Goal: Task Accomplishment & Management: Manage account settings

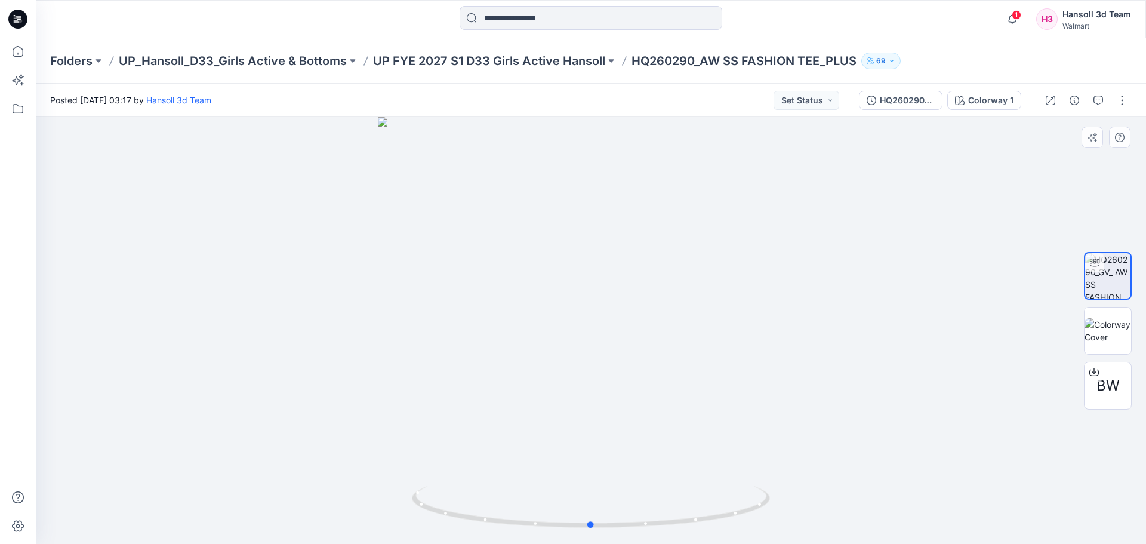
click at [508, 289] on div at bounding box center [591, 330] width 1110 height 427
click at [879, 103] on button "HQ260290_GV_ AW SS FASHION TEE _PLUS" at bounding box center [901, 100] width 84 height 19
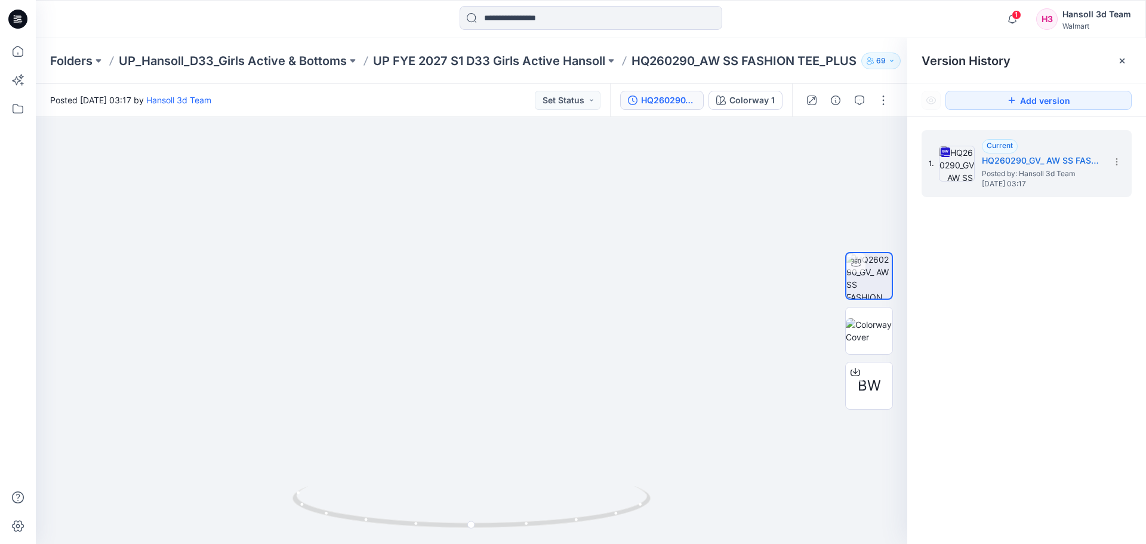
click at [988, 210] on div "1. Current HQ260290_GV_ AW SS FASHION TEE _PLUS Posted by: Hansoll 3d Team [DAT…" at bounding box center [1026, 339] width 239 height 444
click at [812, 28] on div at bounding box center [590, 19] width 555 height 26
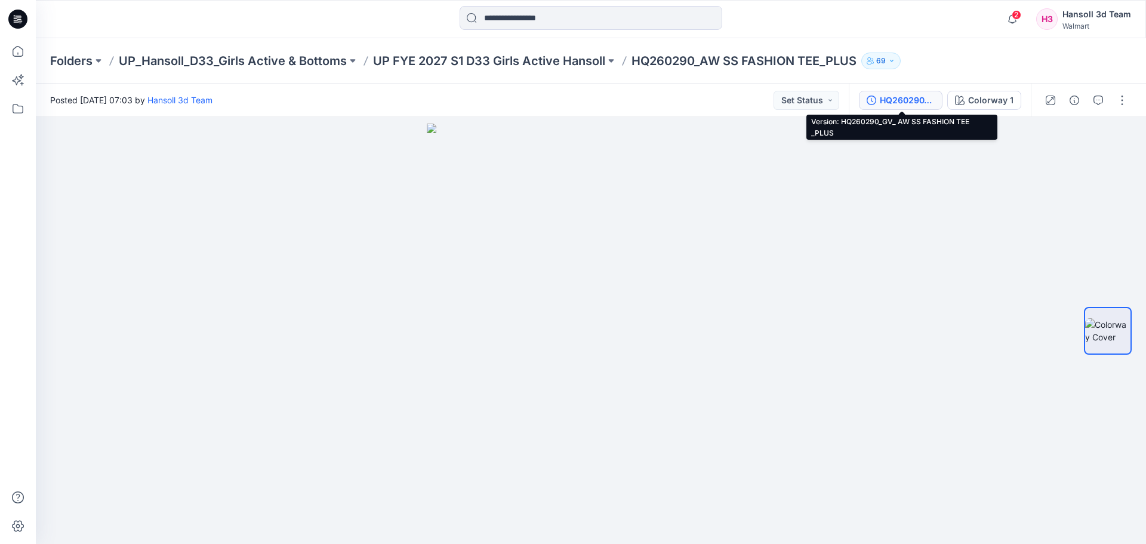
click at [908, 102] on div "HQ260290_GV_ AW SS FASHION TEE _PLUS" at bounding box center [907, 100] width 55 height 13
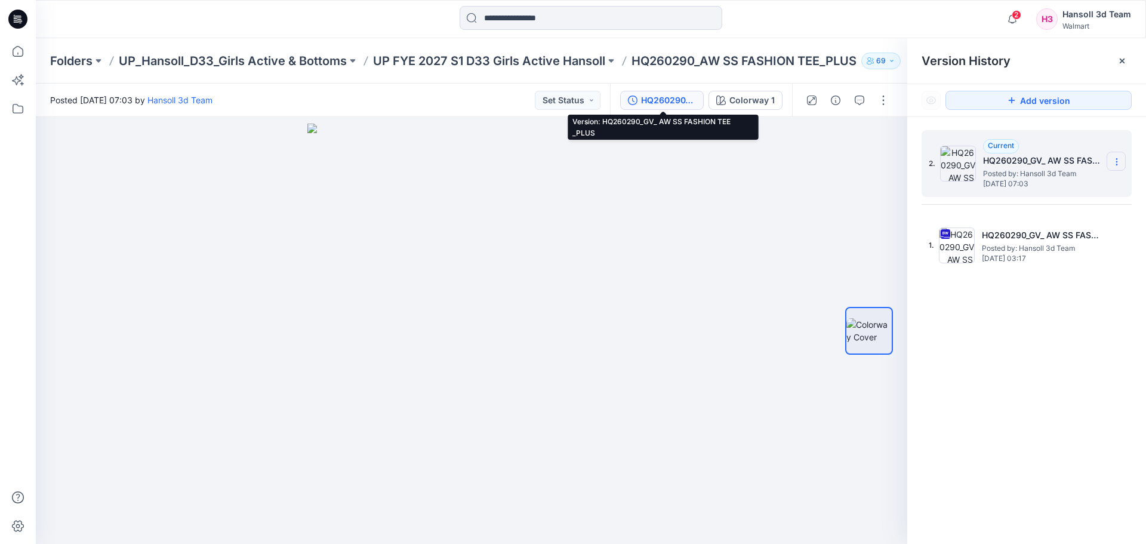
click at [1116, 159] on icon at bounding box center [1116, 159] width 1 height 1
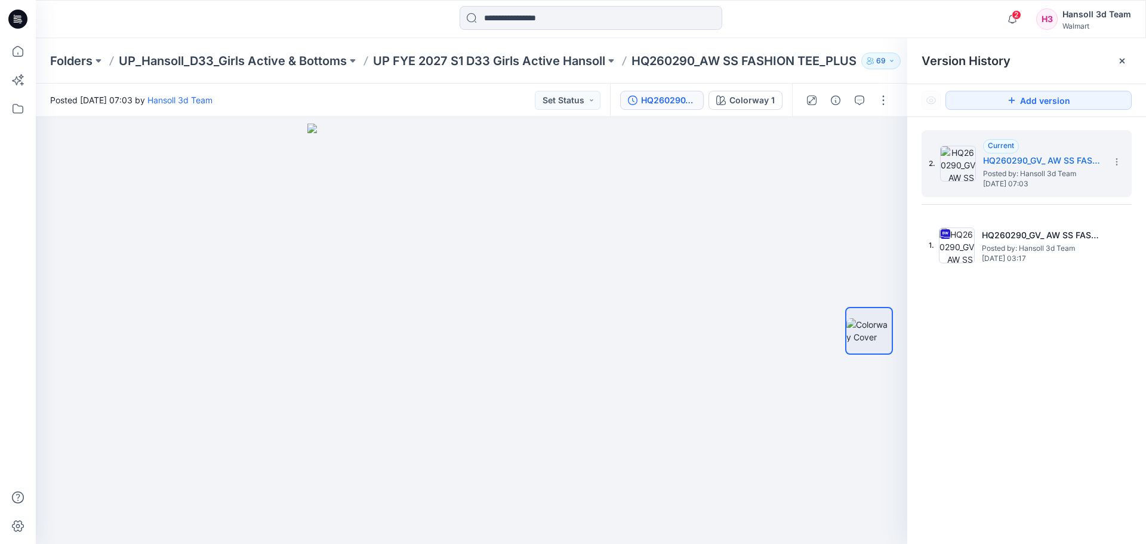
click at [1030, 305] on div "2. Current HQ260290_GV_ AW SS FASHION TEE _PLUS Posted by: Hansoll 3d Team Wedn…" at bounding box center [1026, 339] width 239 height 444
click at [892, 97] on button "button" at bounding box center [883, 100] width 19 height 19
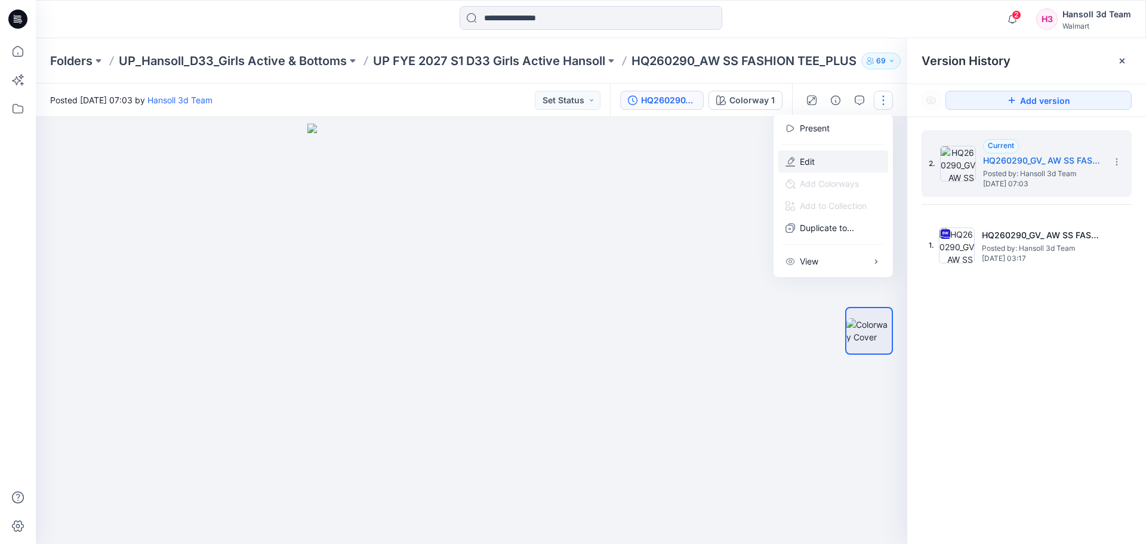
click at [824, 156] on button "Edit" at bounding box center [833, 161] width 110 height 22
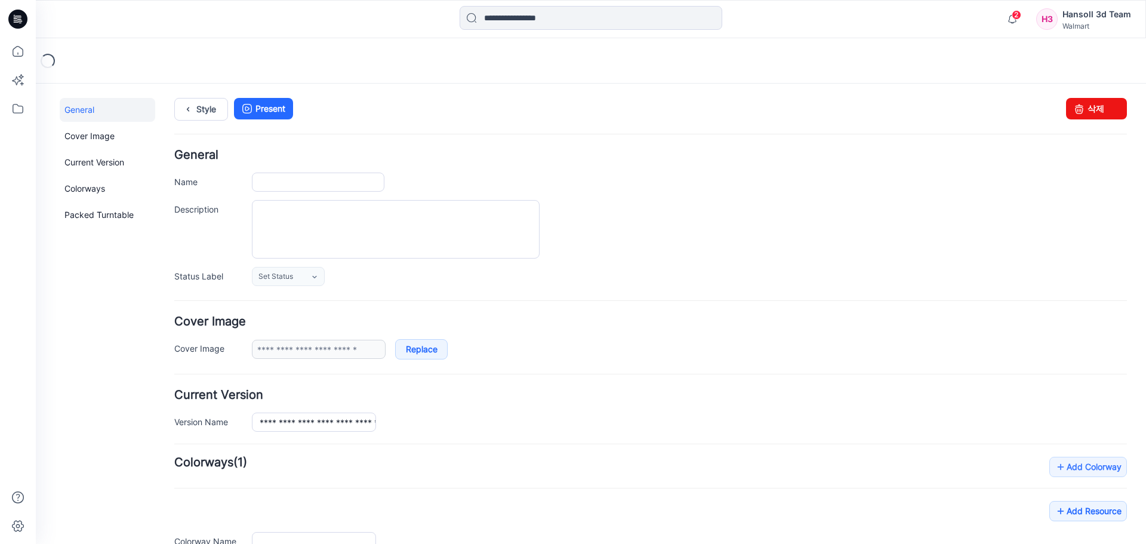
type input "**********"
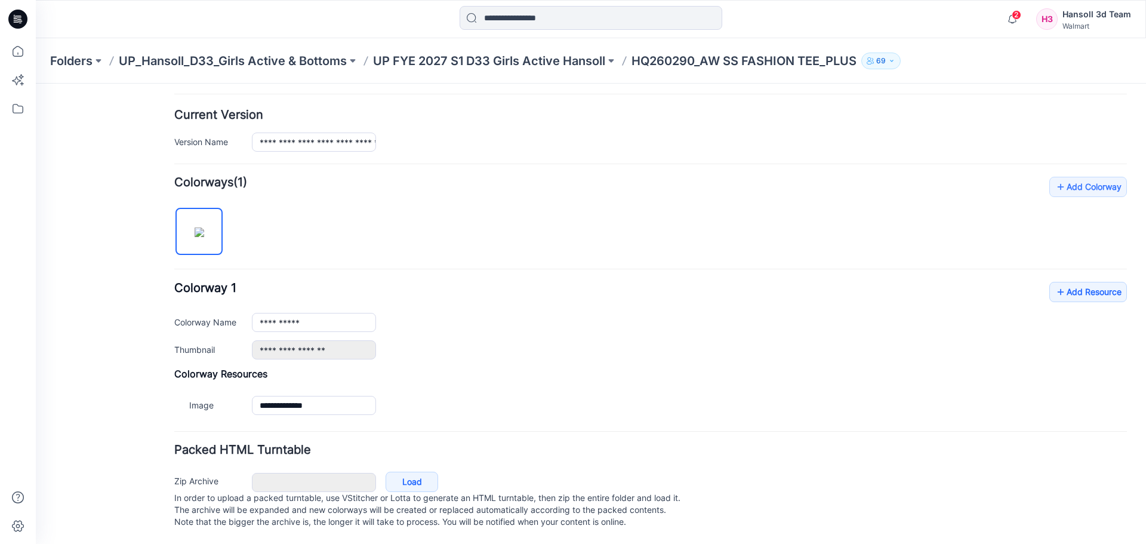
scroll to position [292, 0]
click at [414, 473] on link "Load" at bounding box center [412, 482] width 53 height 20
click at [1061, 282] on link "Add Resource" at bounding box center [1088, 292] width 78 height 20
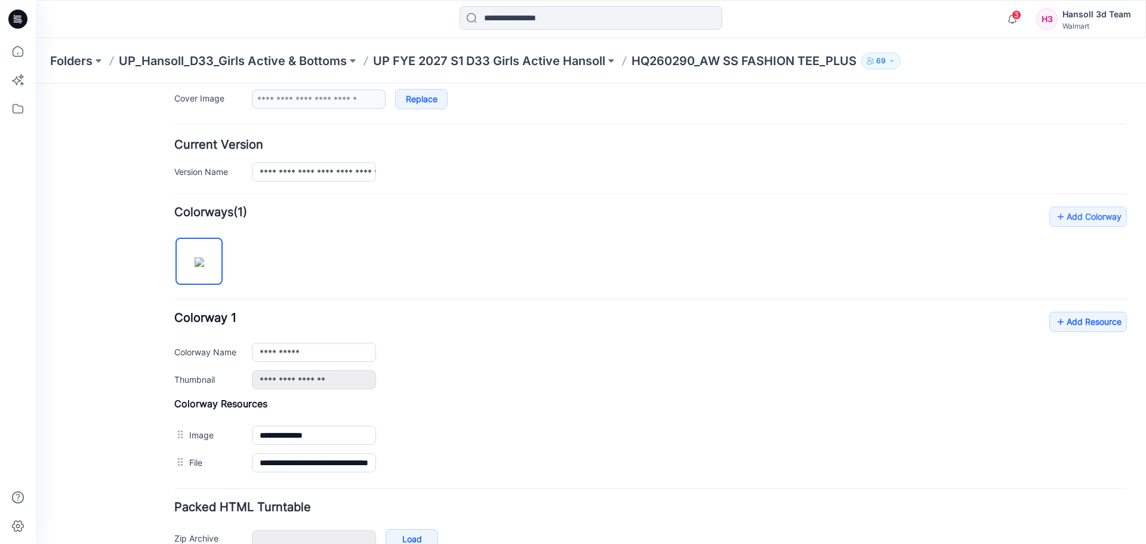
scroll to position [231, 0]
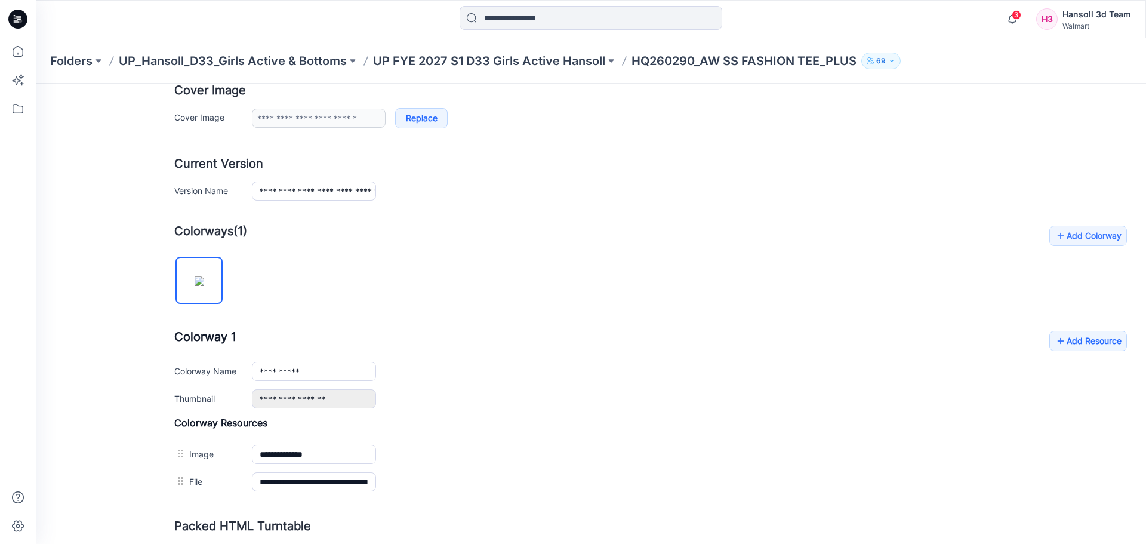
click at [613, 241] on div "**********" at bounding box center [650, 361] width 953 height 270
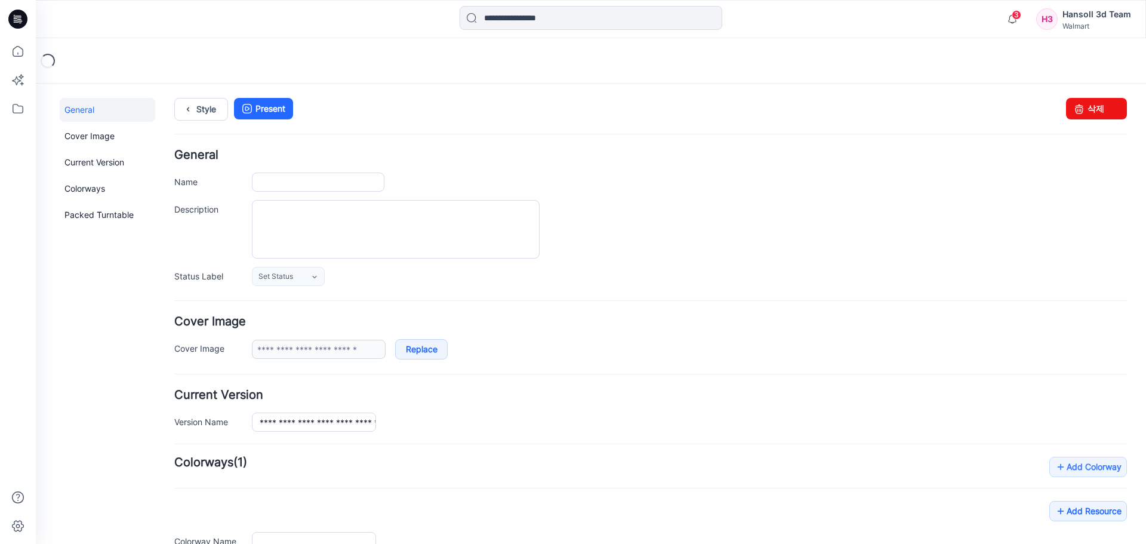
type input "**********"
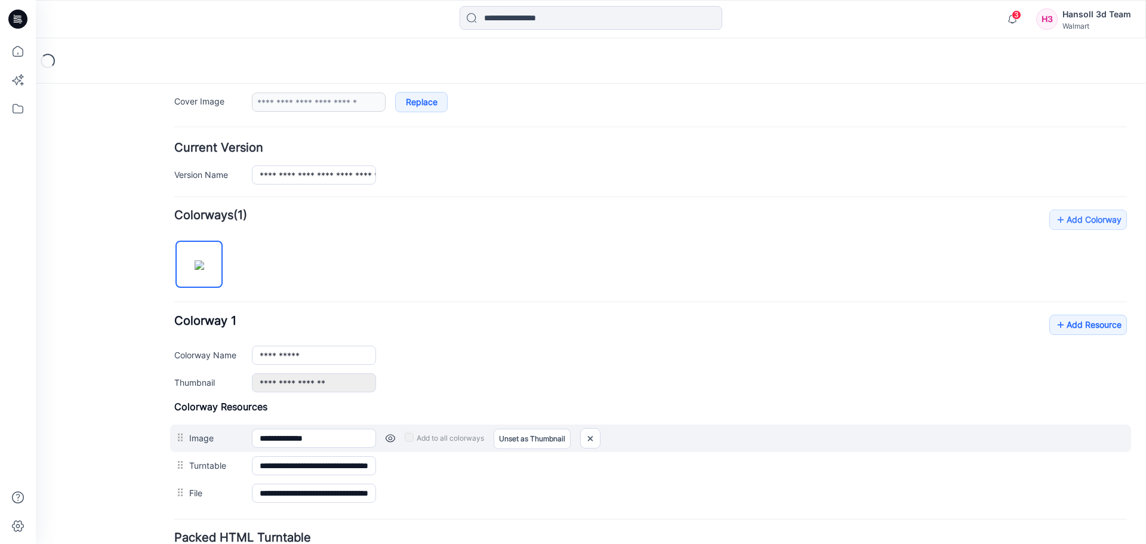
scroll to position [347, 0]
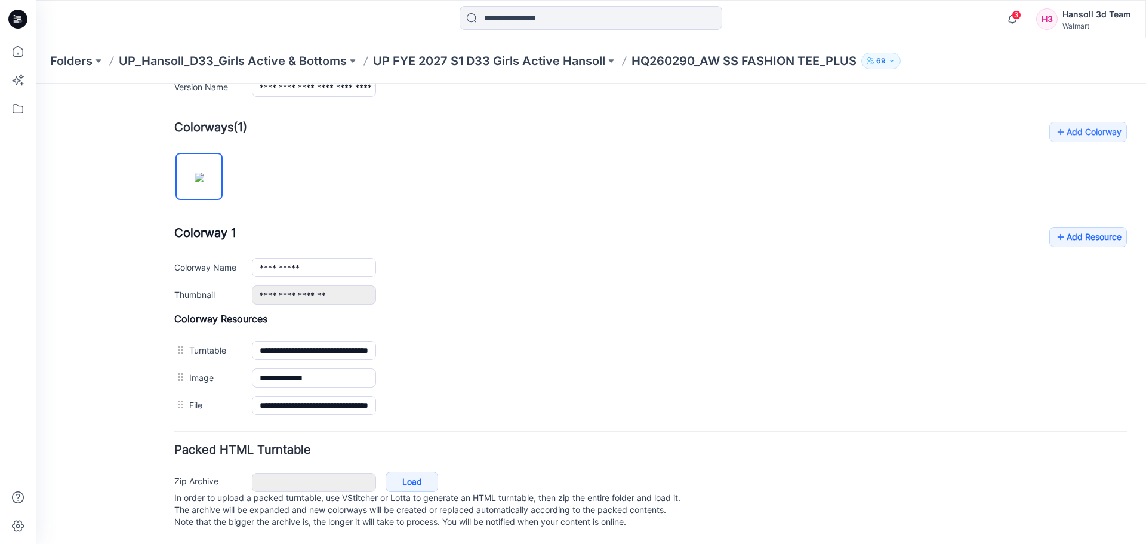
click at [551, 258] on div "**********" at bounding box center [689, 267] width 875 height 19
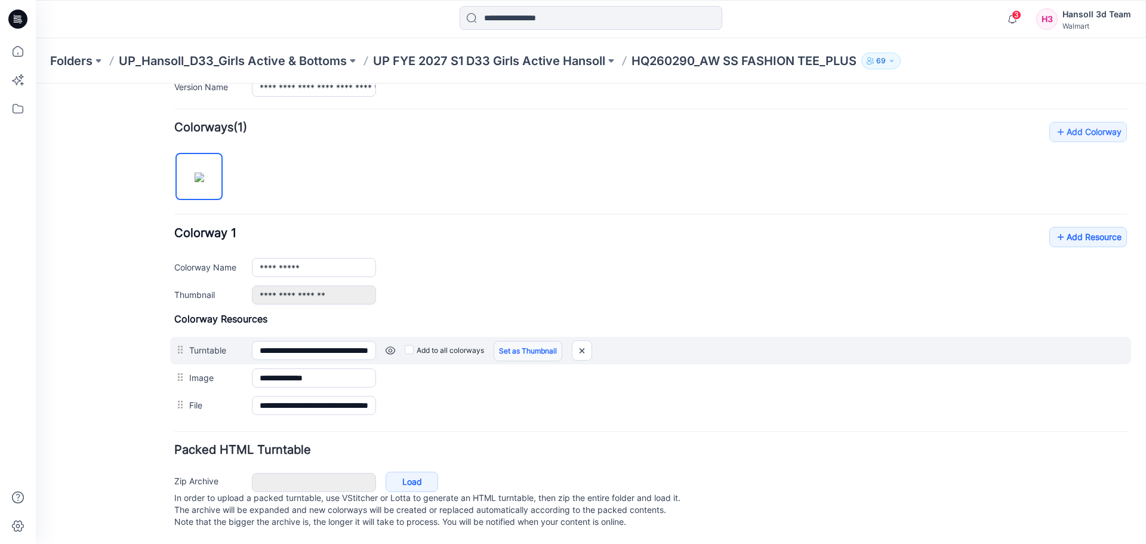
click at [540, 341] on link "Set as Thumbnail" at bounding box center [528, 351] width 69 height 20
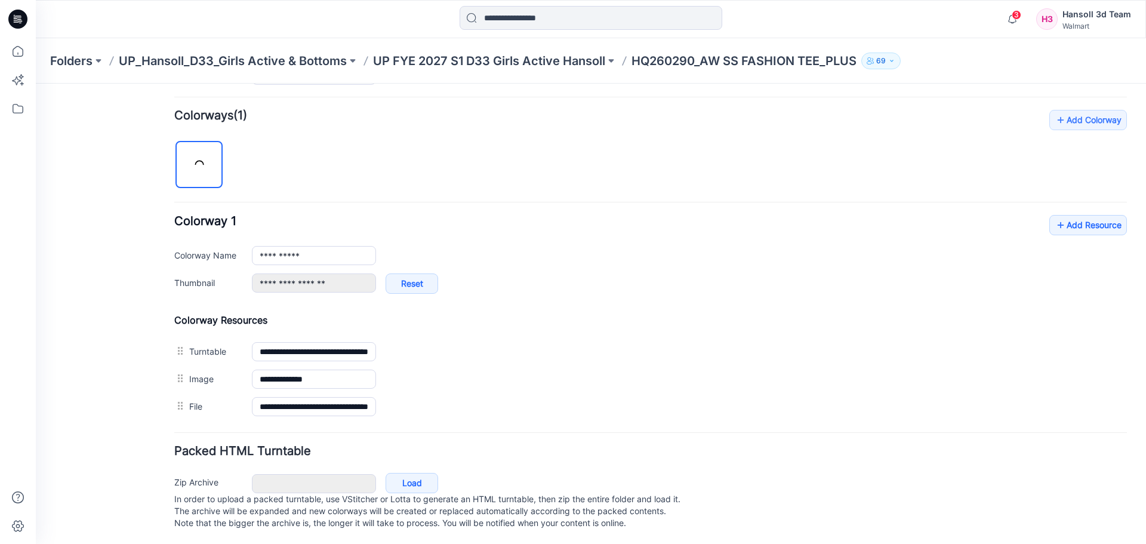
type input "**********"
click at [529, 212] on div "**********" at bounding box center [650, 265] width 953 height 310
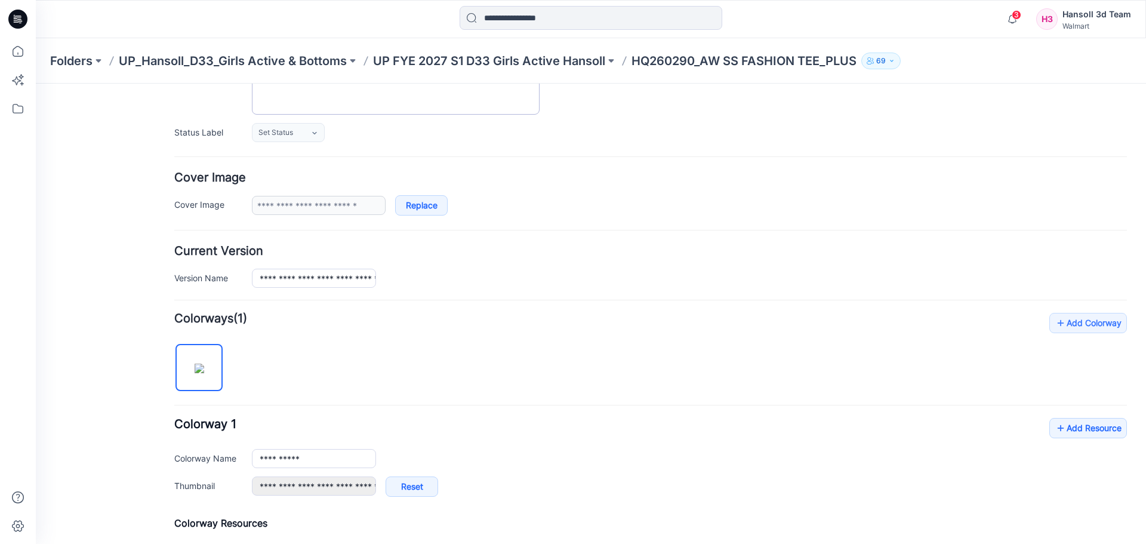
scroll to position [0, 0]
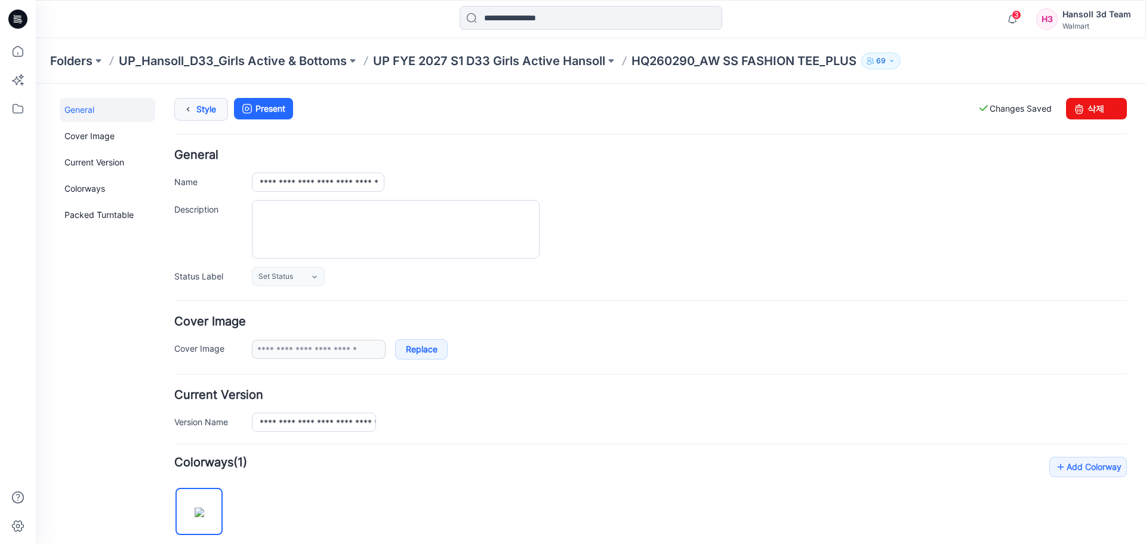
click at [206, 111] on link "Style" at bounding box center [201, 109] width 54 height 23
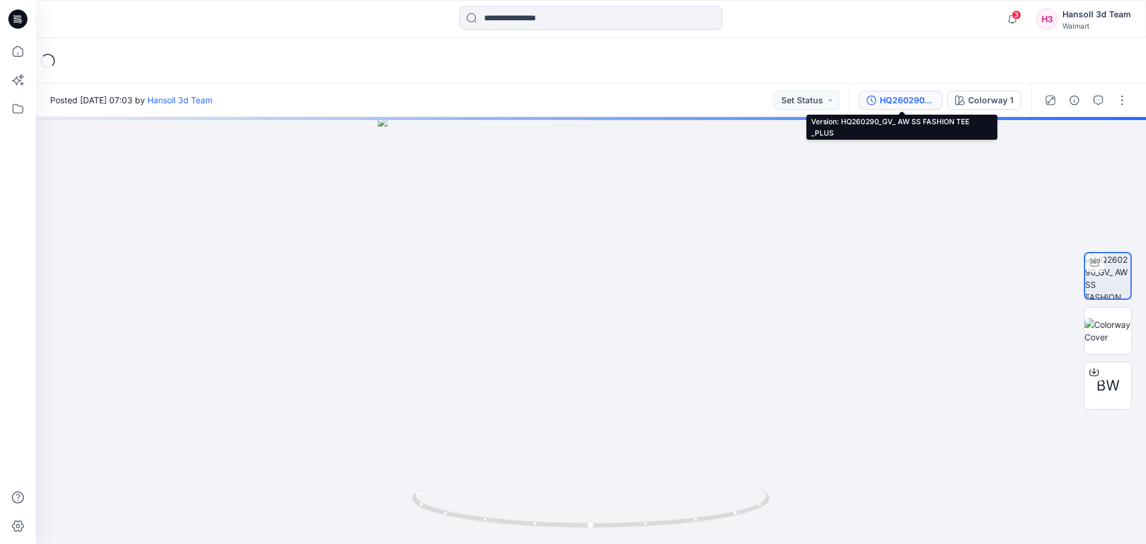
click at [891, 104] on div "HQ260290_GV_ AW SS FASHION TEE _PLUS" at bounding box center [907, 100] width 55 height 13
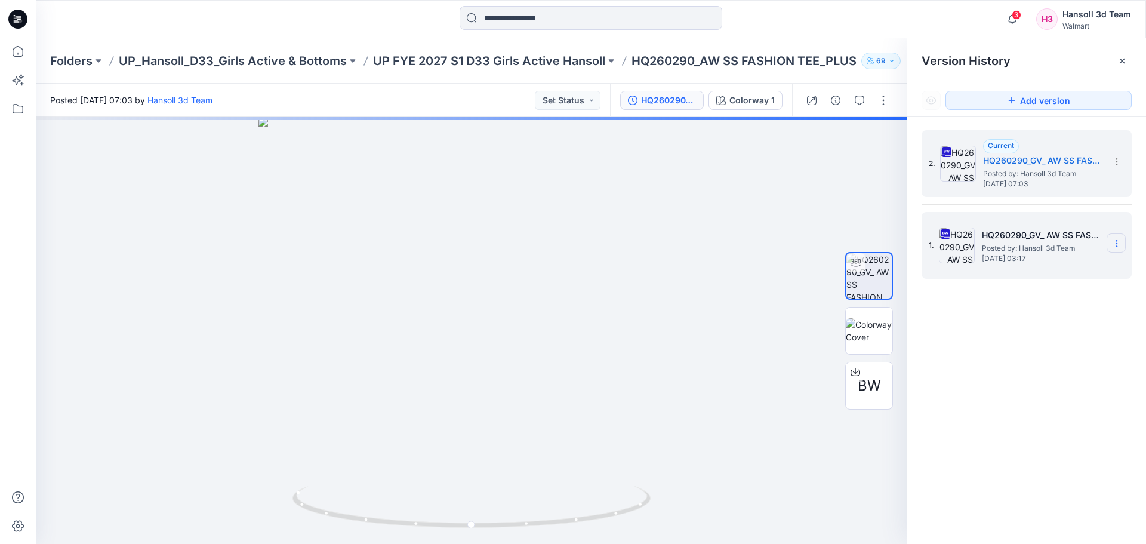
click at [1121, 245] on icon at bounding box center [1117, 244] width 10 height 10
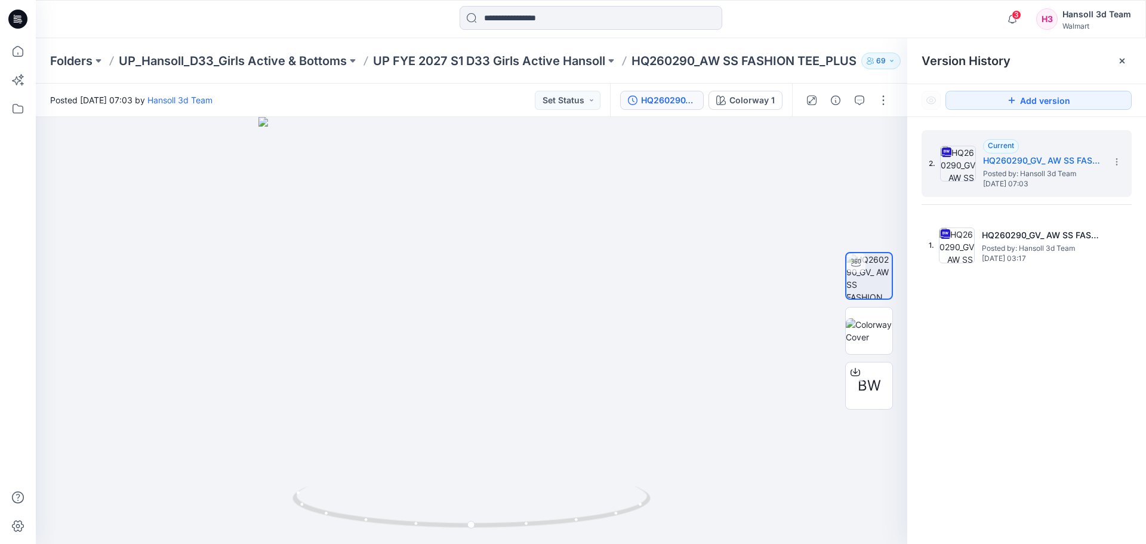
click at [1044, 433] on div "2. Current HQ260290_GV_ AW SS FASHION TEE _PLUS Posted by: Hansoll 3d Team Wedn…" at bounding box center [1026, 339] width 239 height 444
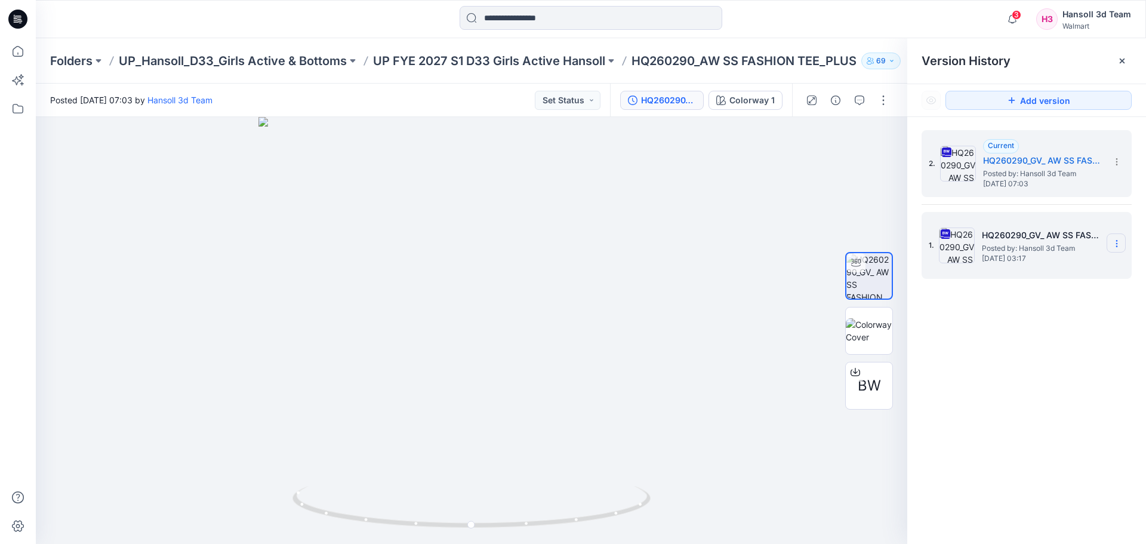
click at [1115, 238] on section at bounding box center [1116, 242] width 19 height 19
click at [991, 238] on h5 "HQ260290_GV_ AW SS FASHION TEE _PLUS" at bounding box center [1041, 235] width 119 height 14
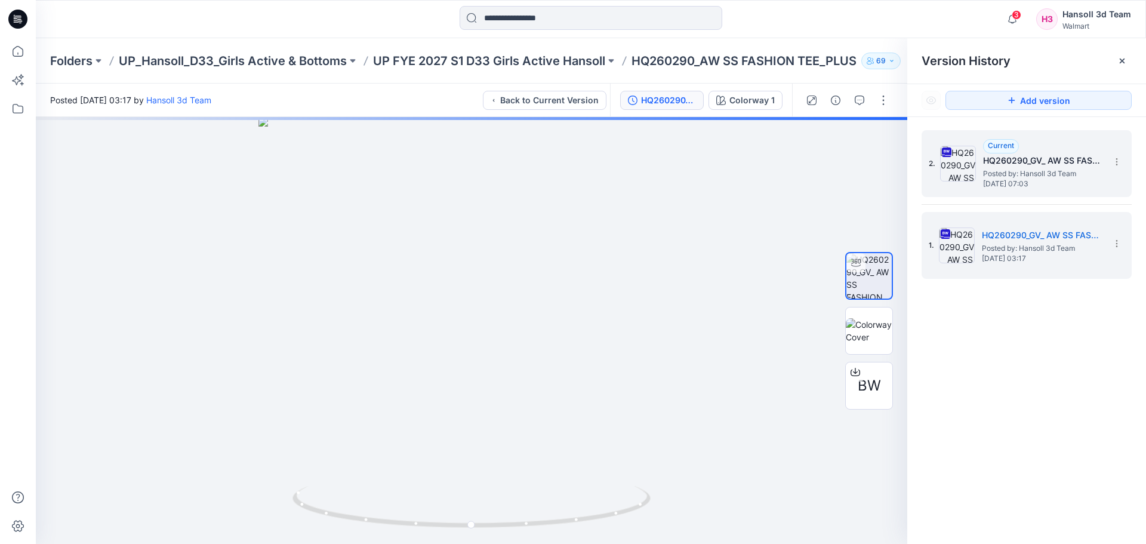
click at [1071, 161] on h5 "HQ260290_GV_ AW SS FASHION TEE _PLUS" at bounding box center [1042, 160] width 119 height 14
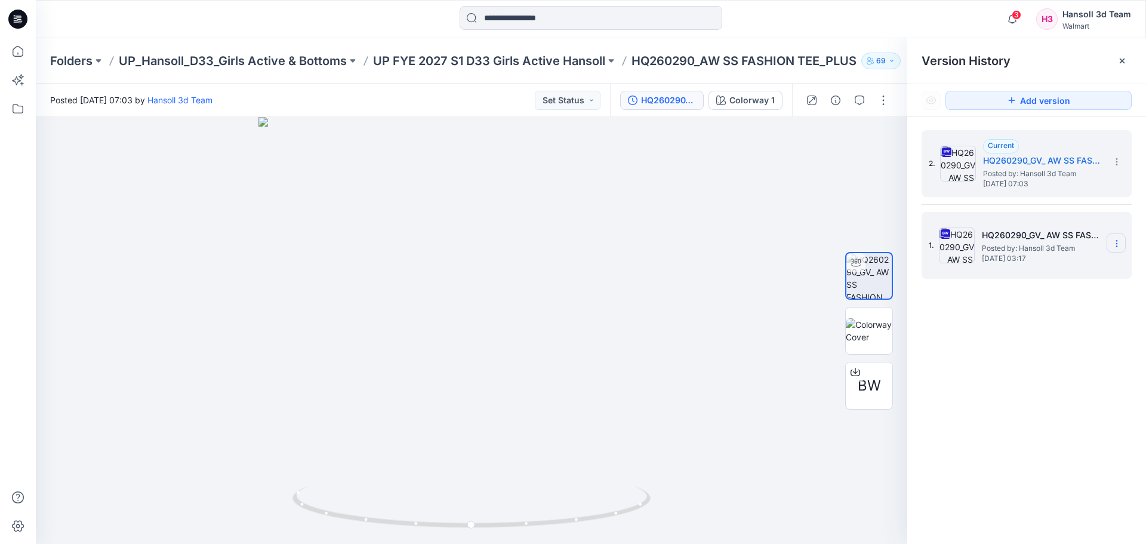
click at [1115, 241] on icon at bounding box center [1117, 244] width 10 height 10
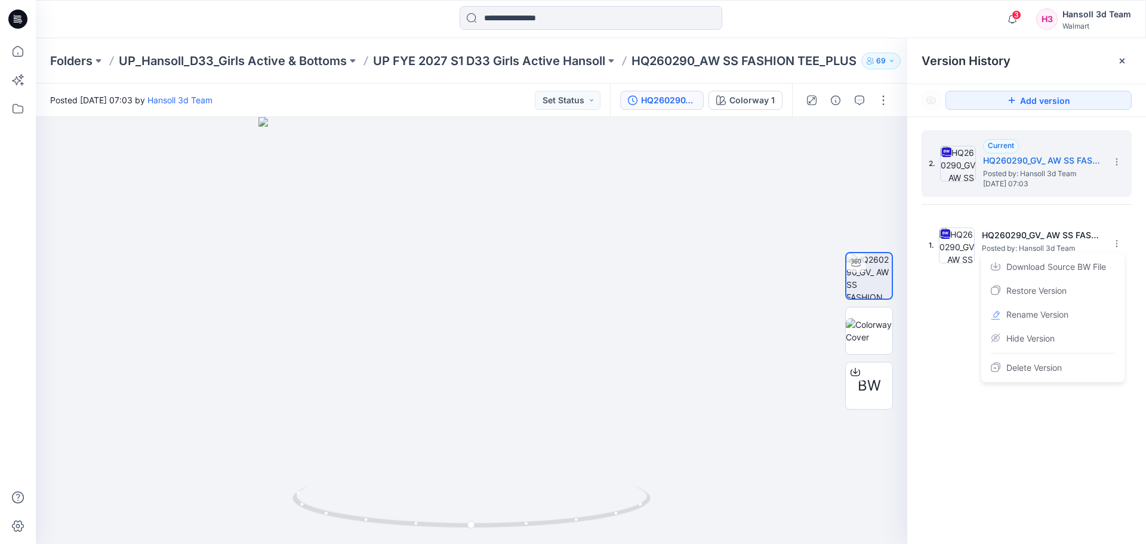
click at [946, 407] on div "2. Current HQ260290_GV_ AW SS FASHION TEE _PLUS Posted by: Hansoll 3d Team Wedn…" at bounding box center [1026, 339] width 239 height 444
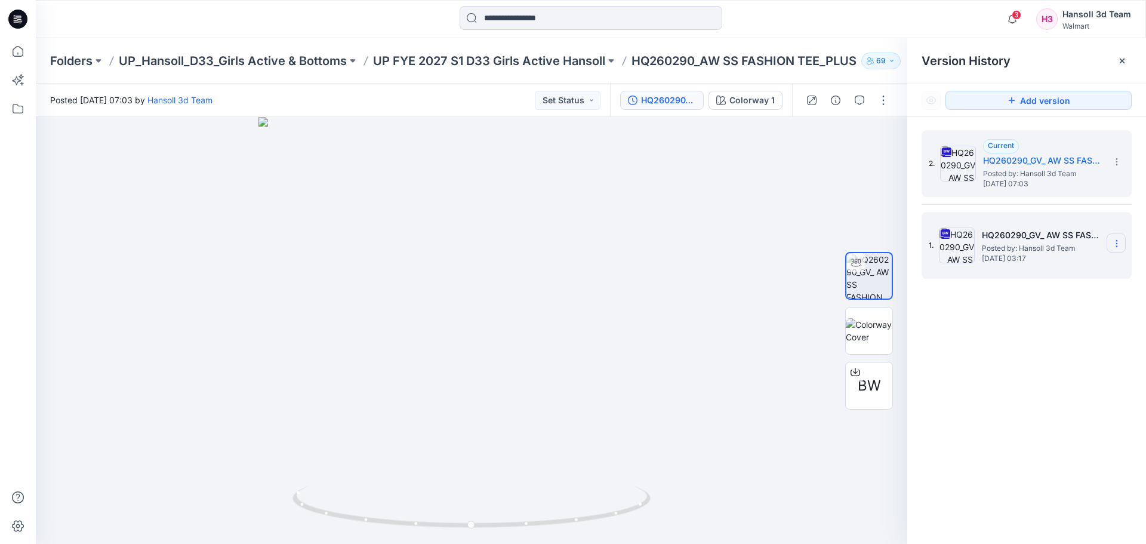
click at [1113, 245] on icon at bounding box center [1117, 244] width 10 height 10
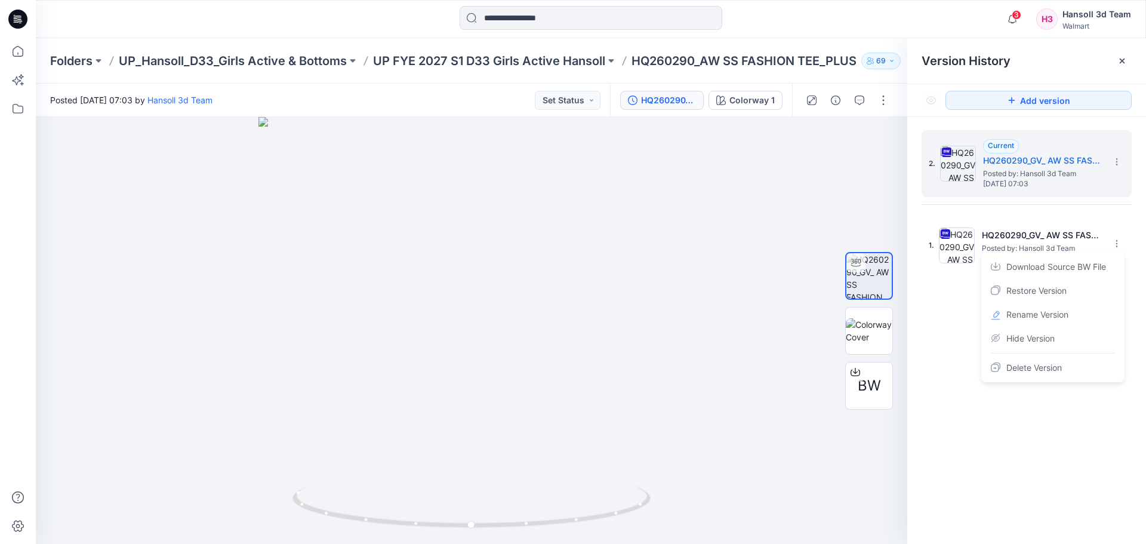
click at [1031, 421] on div "2. Current HQ260290_GV_ AW SS FASHION TEE _PLUS Posted by: Hansoll 3d Team Wedn…" at bounding box center [1026, 339] width 239 height 444
click at [1104, 351] on div "2. Current HQ260290_GV_ AW SS FASHION TEE _PLUS Posted by: Hansoll 3d Team Wedn…" at bounding box center [1026, 339] width 239 height 444
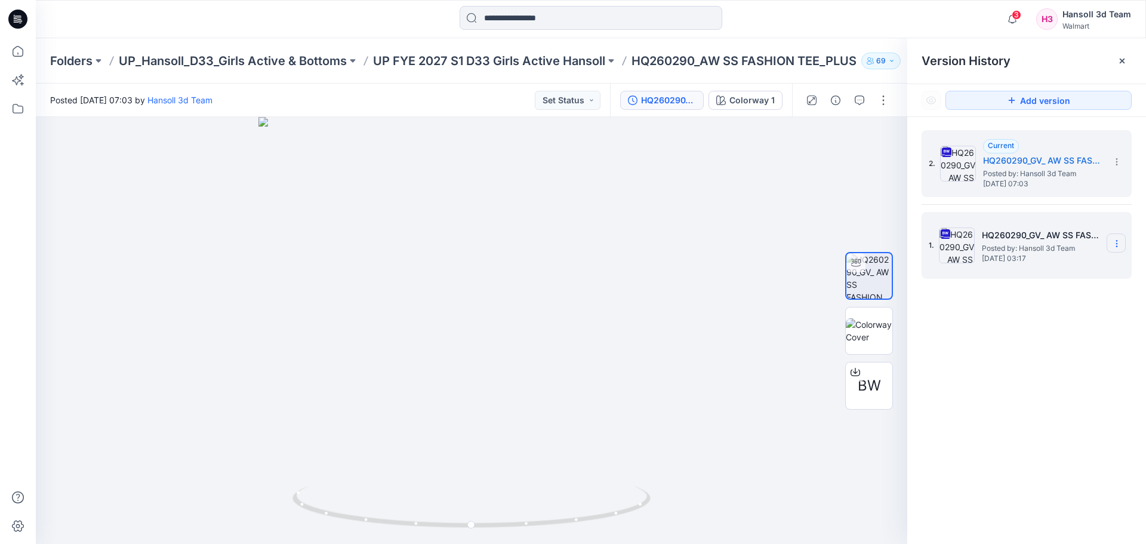
click at [1121, 246] on section at bounding box center [1116, 242] width 19 height 19
click at [1071, 371] on div "Delete Version" at bounding box center [1053, 368] width 138 height 24
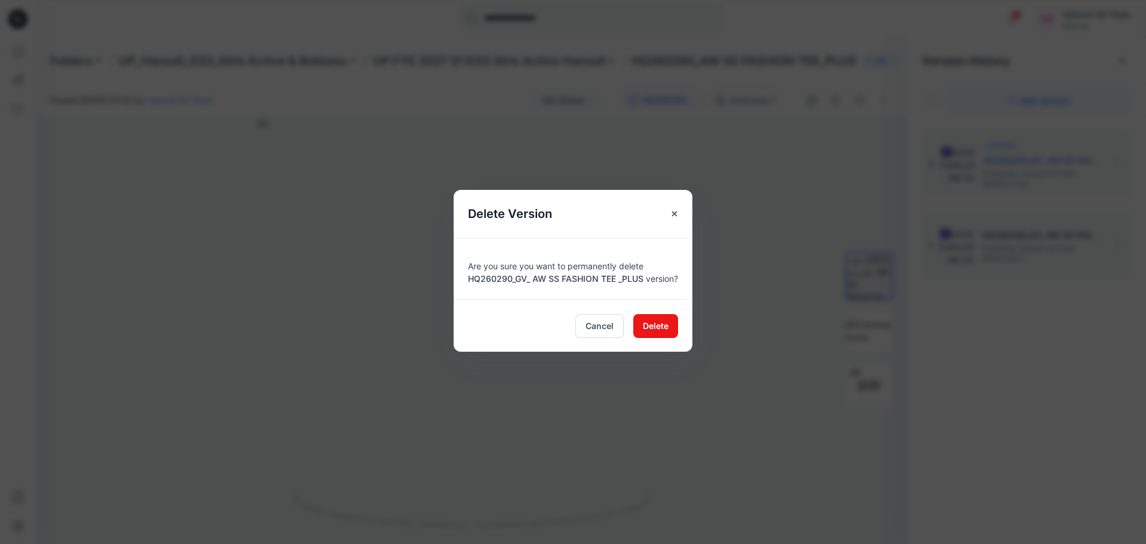
click at [632, 328] on div "Cancel Delete" at bounding box center [573, 325] width 239 height 53
click at [639, 328] on button "Delete" at bounding box center [655, 326] width 45 height 24
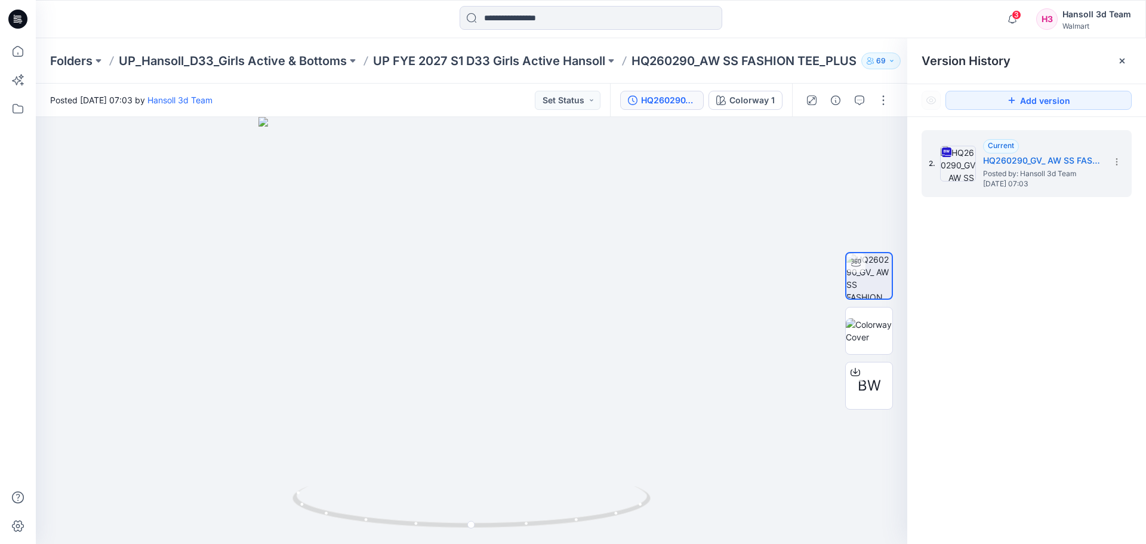
click at [1013, 347] on div "2. Current HQ260290_GV_ AW SS FASHION TEE _PLUS Posted by: Hansoll 3d Team Wedn…" at bounding box center [1026, 339] width 239 height 444
